Goal: Task Accomplishment & Management: Manage account settings

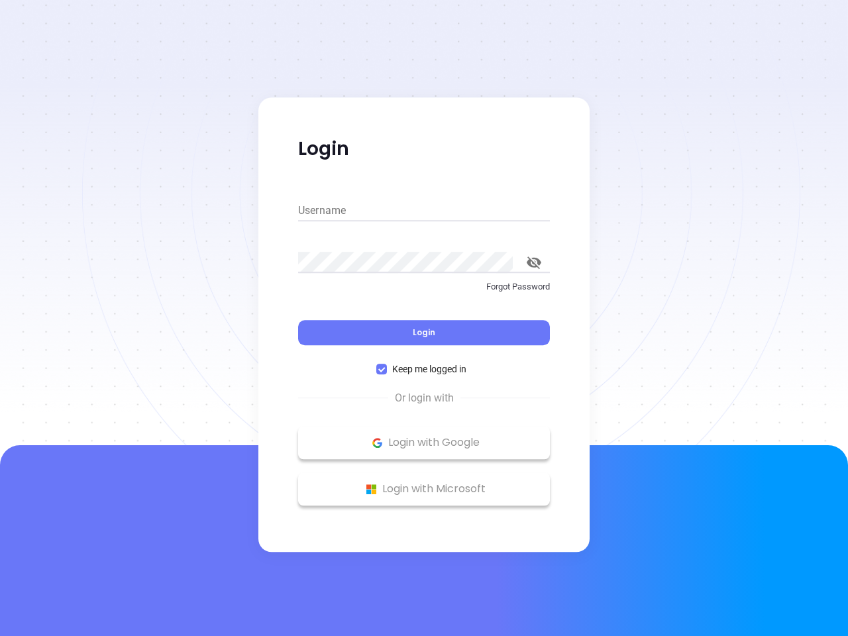
click at [424, 318] on div "Login" at bounding box center [424, 324] width 252 height 41
click at [424, 211] on input "Username" at bounding box center [424, 210] width 252 height 21
click at [534, 262] on icon "toggle password visibility" at bounding box center [534, 262] width 15 height 13
click at [424, 333] on span "Login" at bounding box center [424, 332] width 23 height 11
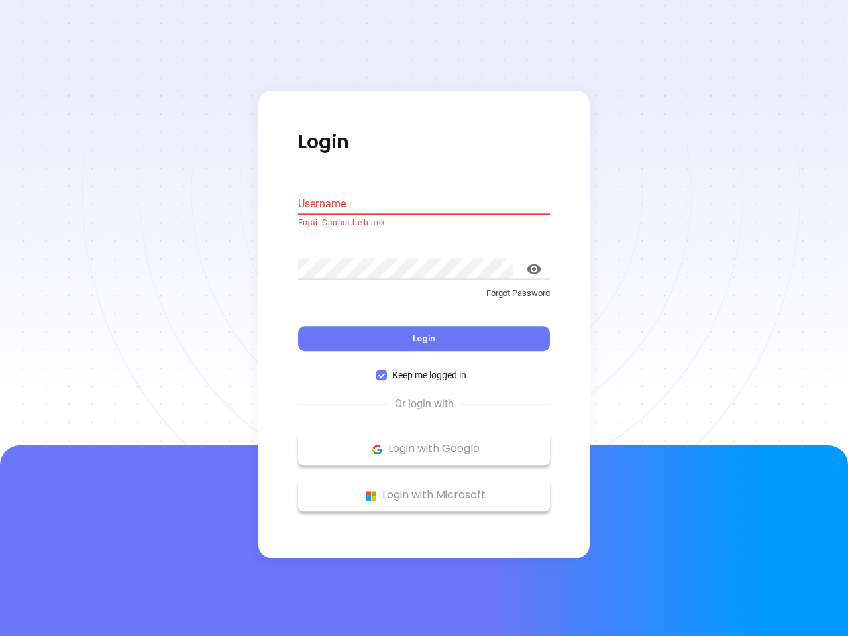
click at [424, 369] on span "Keep me logged in" at bounding box center [429, 375] width 85 height 15
click at [387, 370] on input "Keep me logged in" at bounding box center [381, 375] width 11 height 11
checkbox input "false"
click at [424, 443] on p "Login with Google" at bounding box center [424, 449] width 239 height 20
click at [424, 489] on p "Login with Microsoft" at bounding box center [424, 496] width 239 height 20
